Goal: Check status: Check status

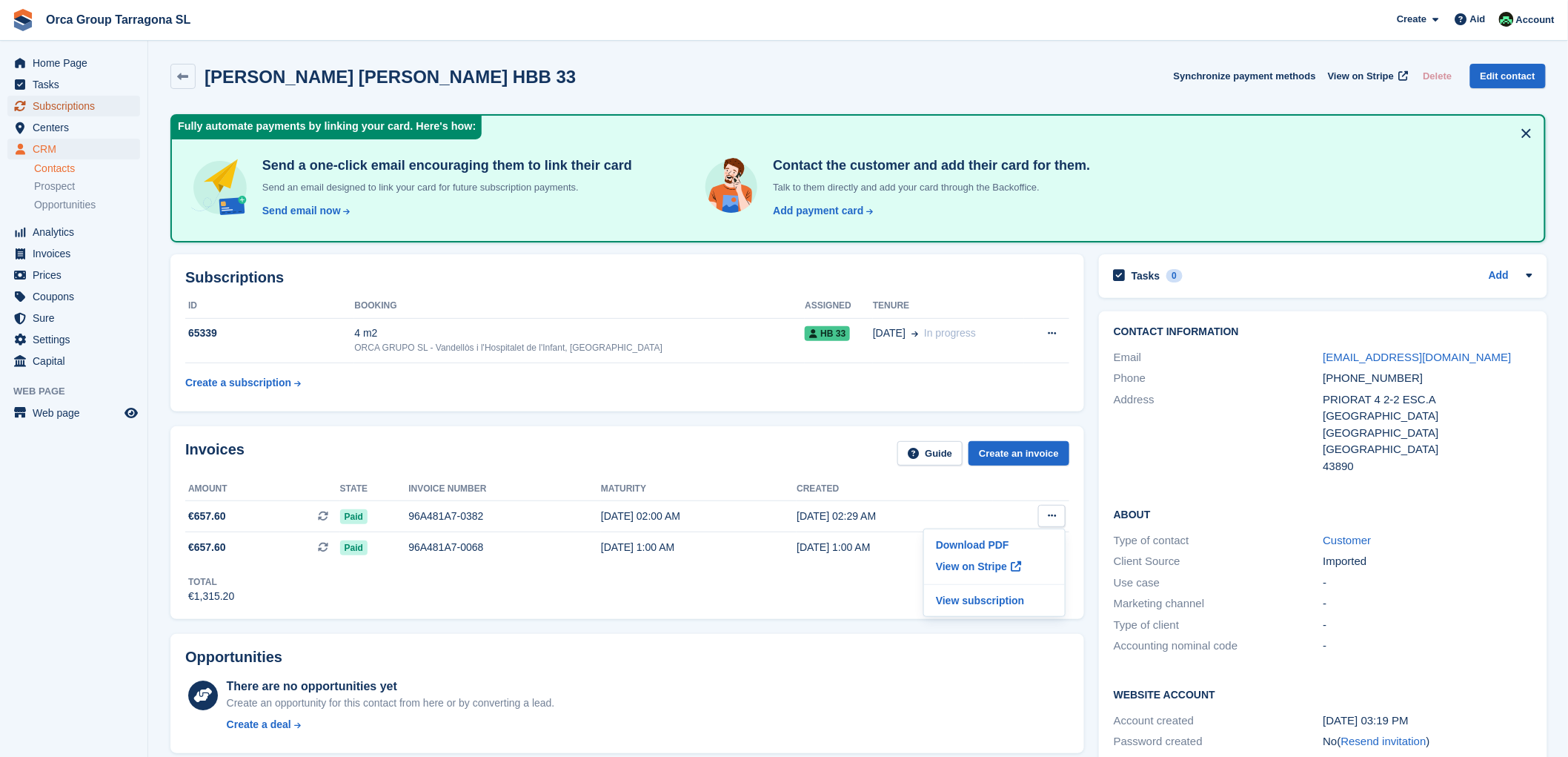
click at [75, 108] on font "Subscriptions" at bounding box center [64, 106] width 62 height 12
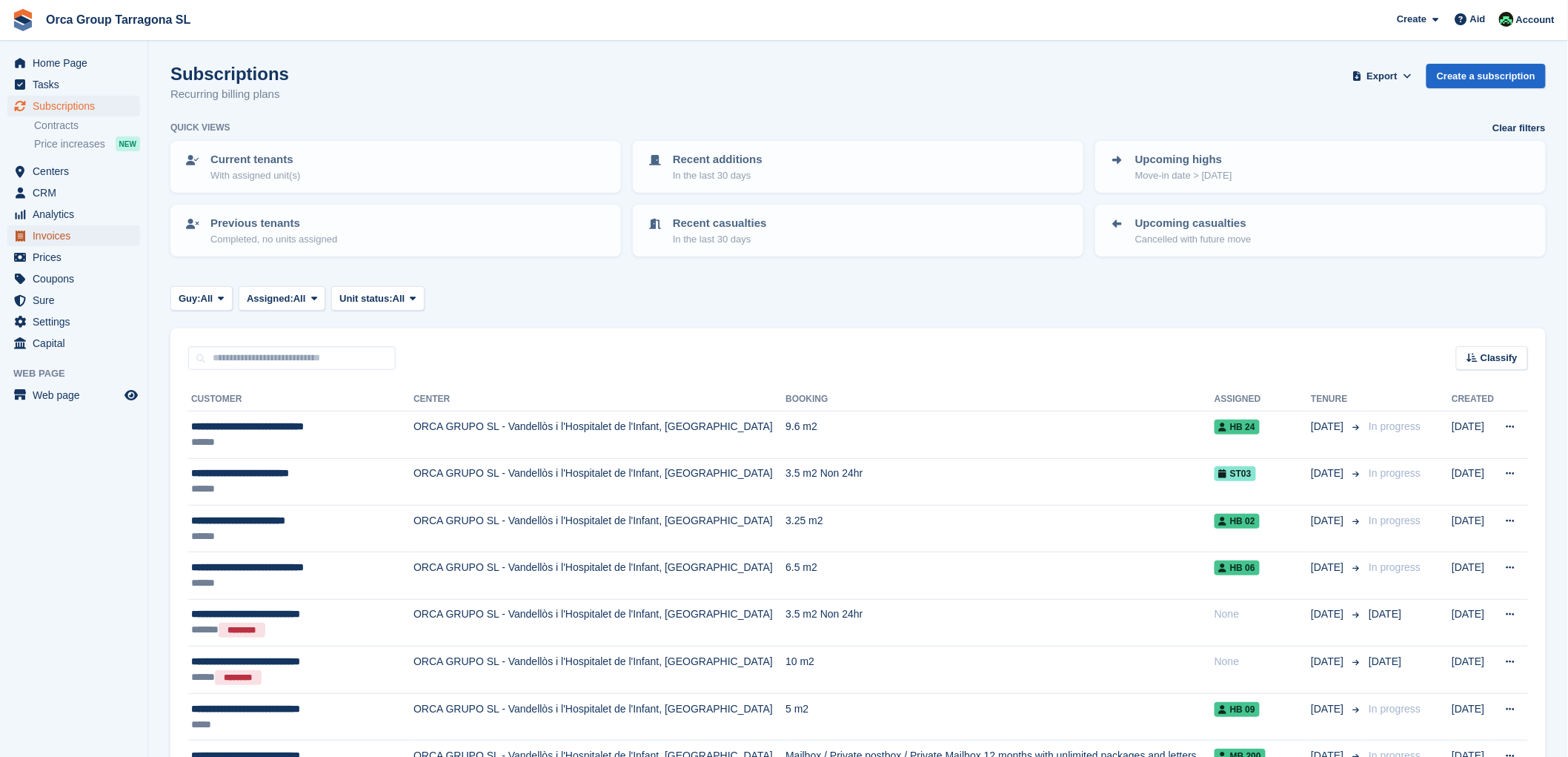
click at [60, 234] on font "Invoices" at bounding box center [52, 235] width 38 height 12
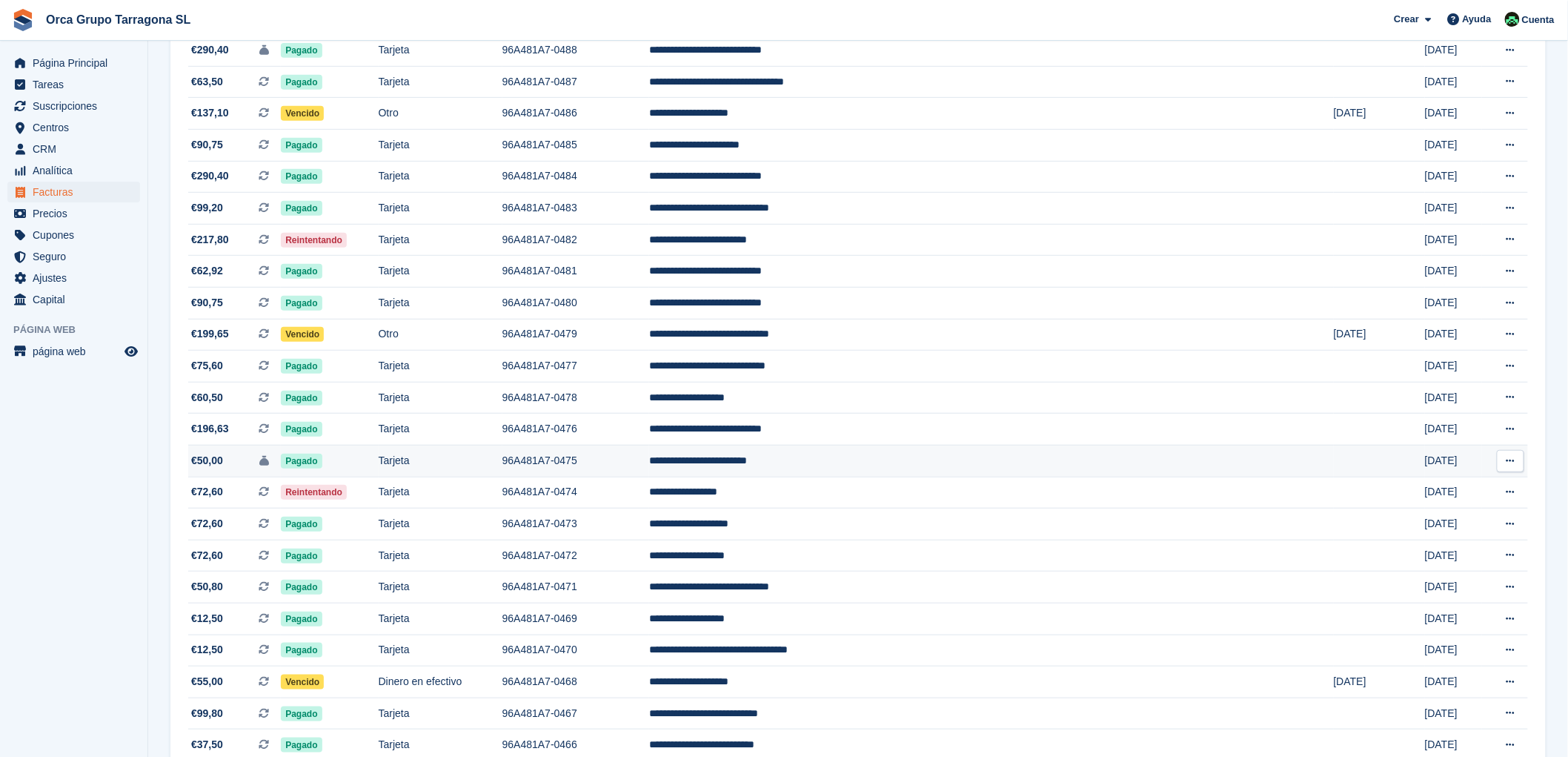
scroll to position [246, 0]
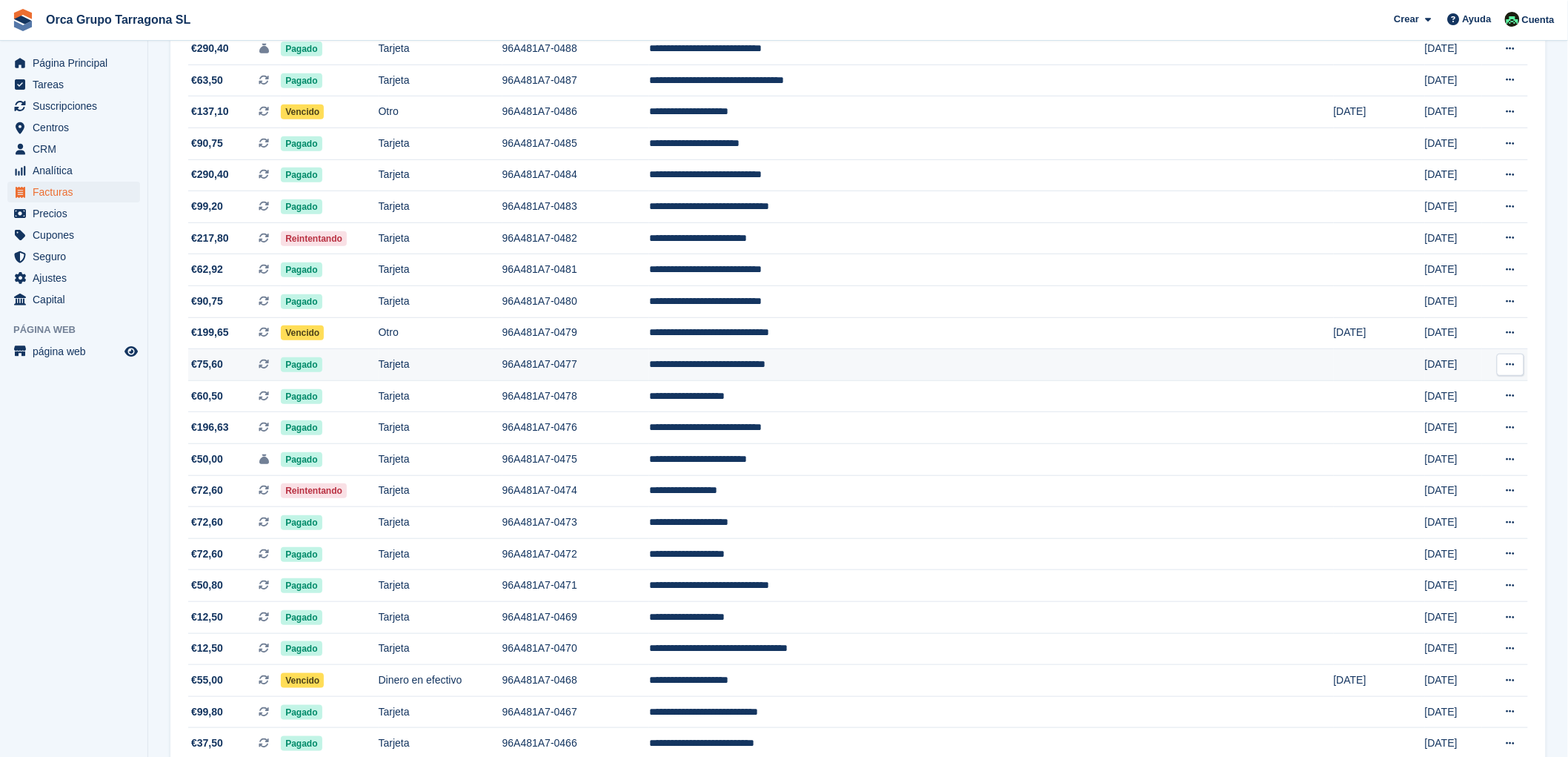
click at [849, 366] on td "**********" at bounding box center [992, 365] width 685 height 32
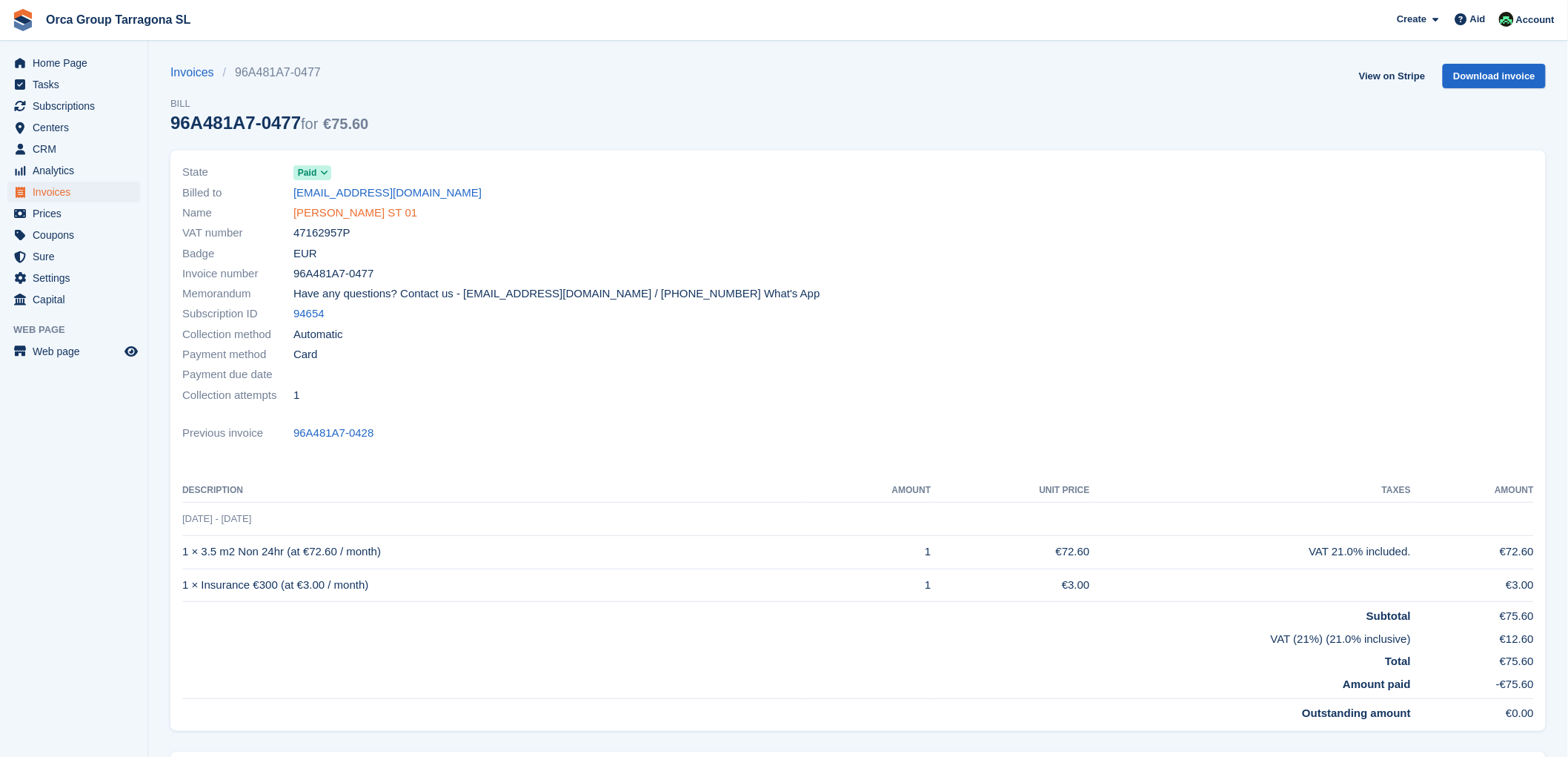
click at [367, 216] on font "[PERSON_NAME] ST 01" at bounding box center [355, 211] width 124 height 12
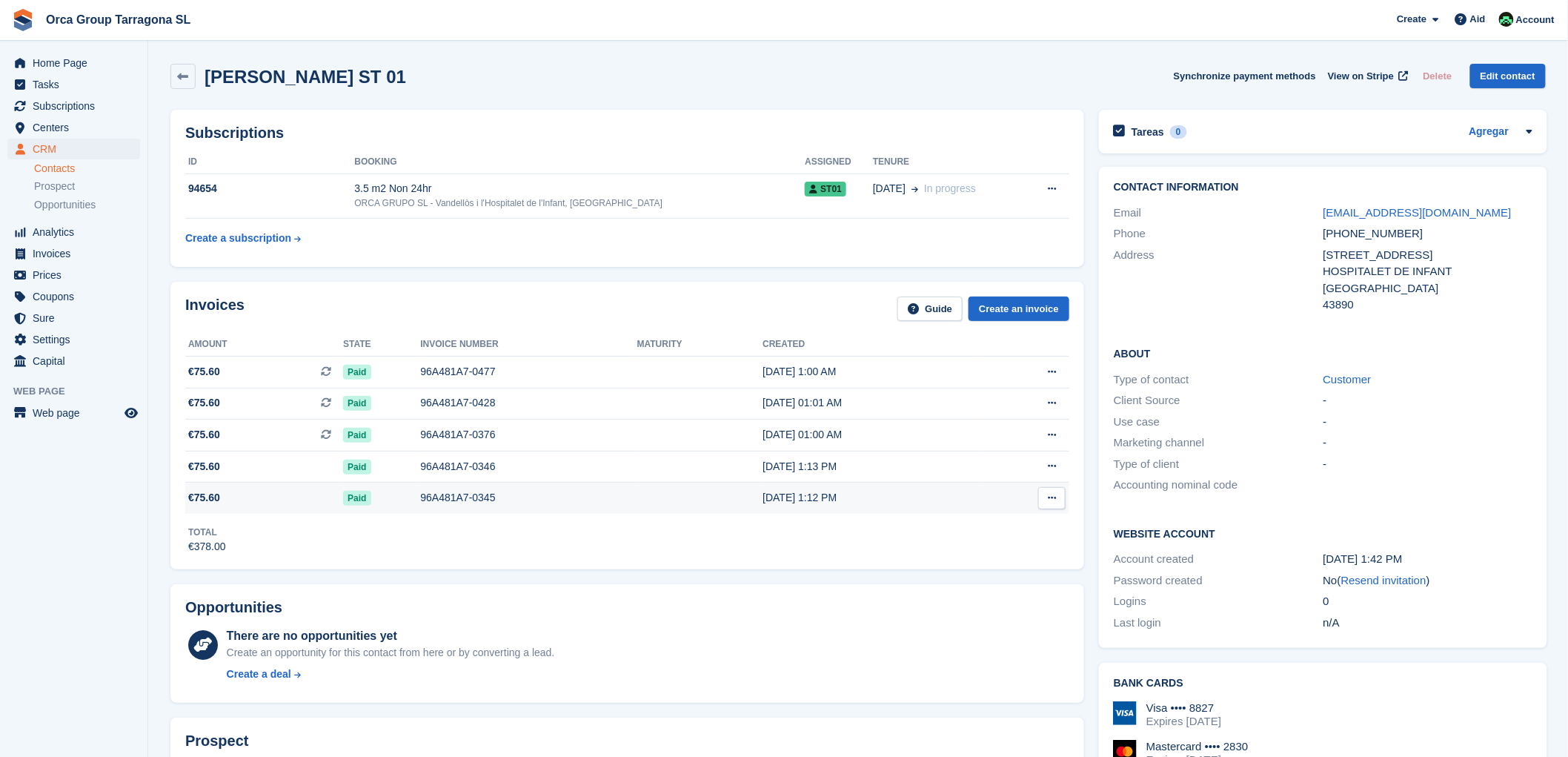
click at [440, 502] on font "96A481A7-0345" at bounding box center [457, 497] width 75 height 12
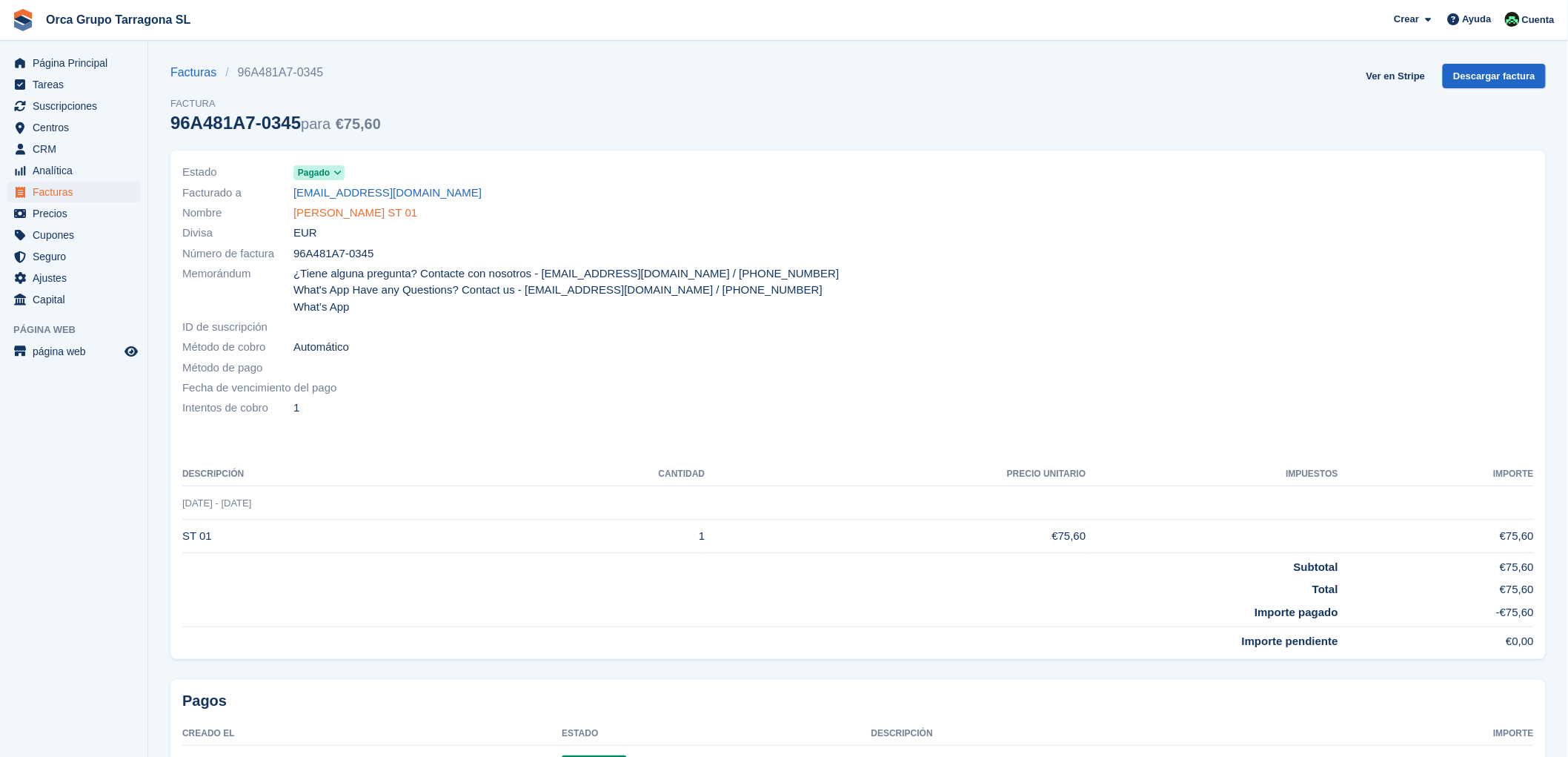
click at [417, 210] on link "[PERSON_NAME] ST 01" at bounding box center [355, 213] width 124 height 17
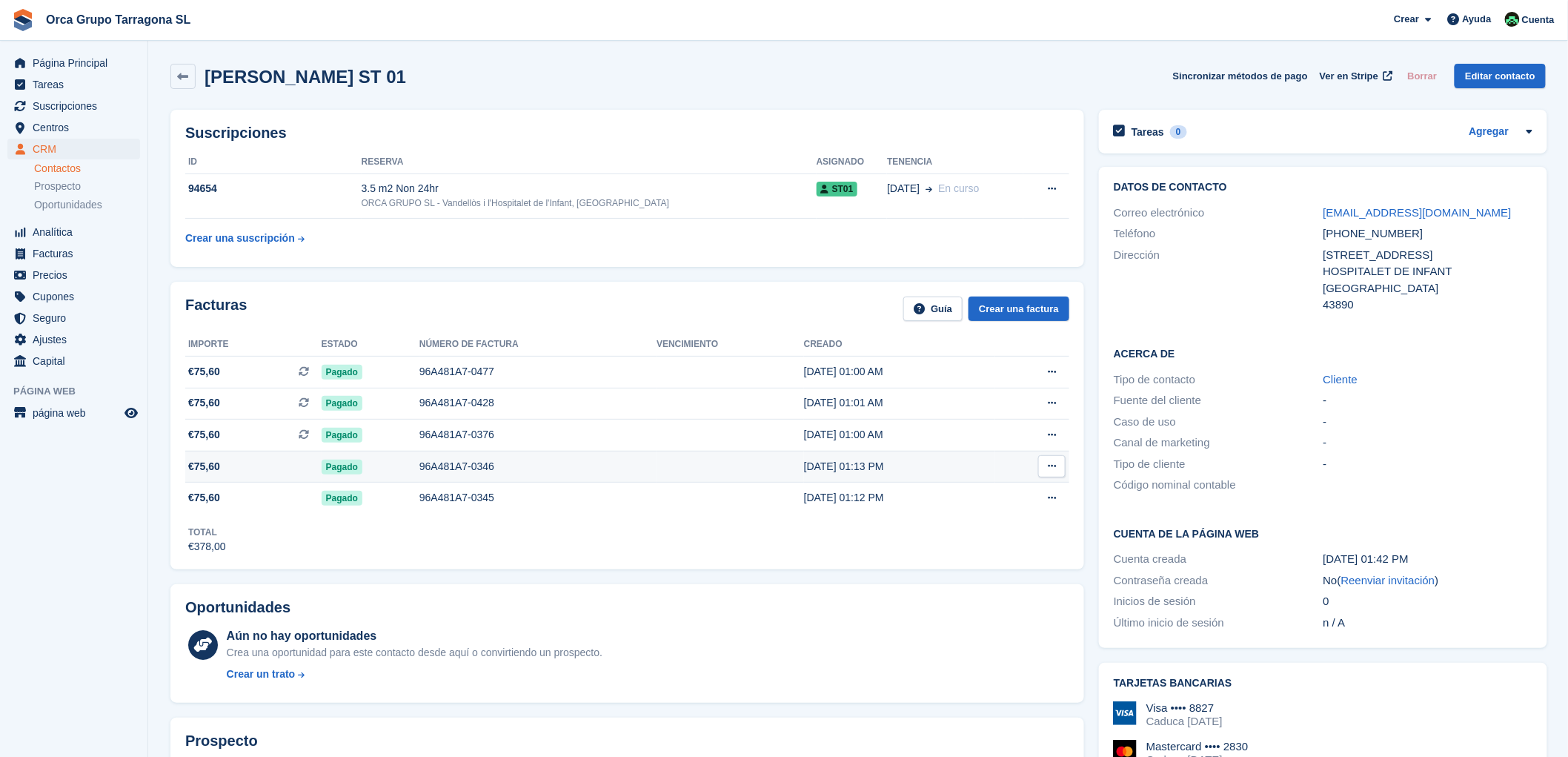
click at [347, 471] on span "Pagado" at bounding box center [342, 467] width 41 height 15
